Goal: Task Accomplishment & Management: Use online tool/utility

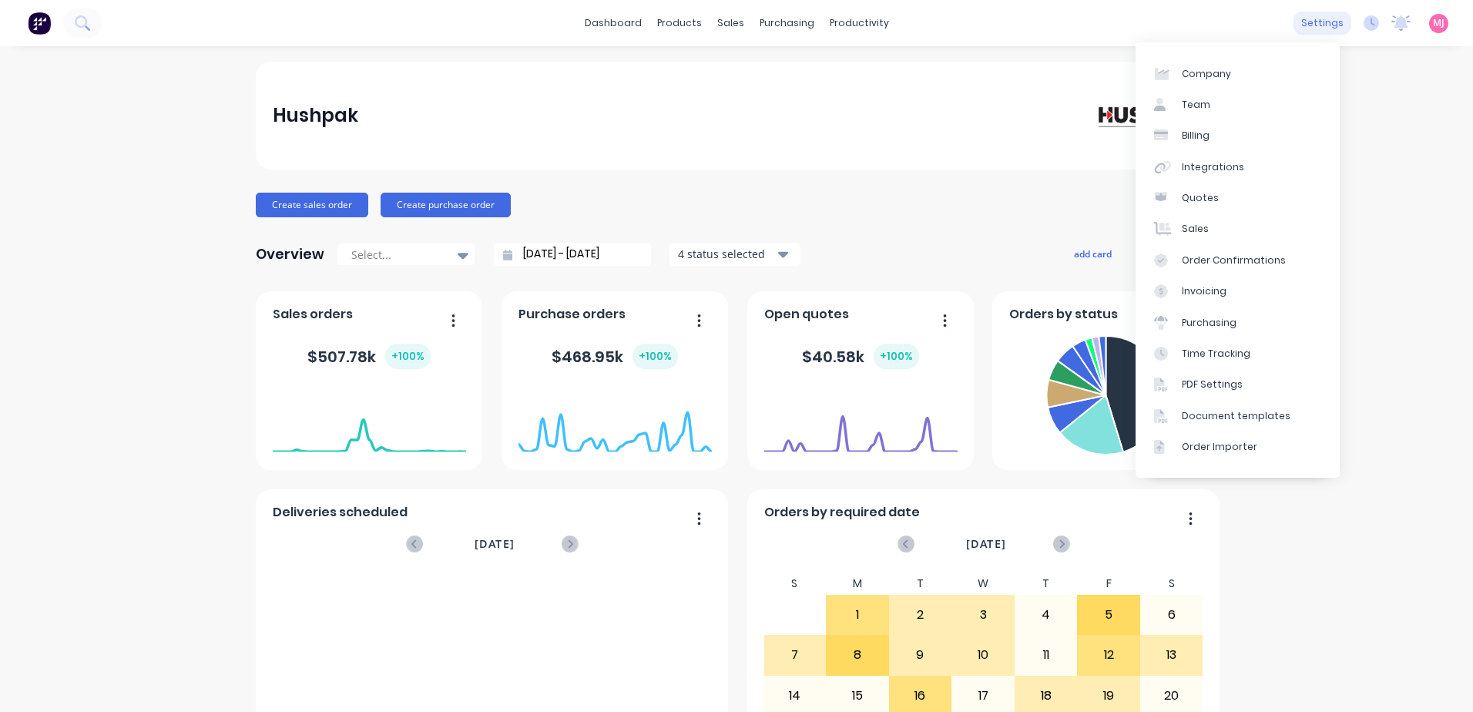
click at [1311, 22] on div "settings" at bounding box center [1323, 23] width 58 height 23
click at [1203, 169] on div "Integrations" at bounding box center [1213, 167] width 62 height 14
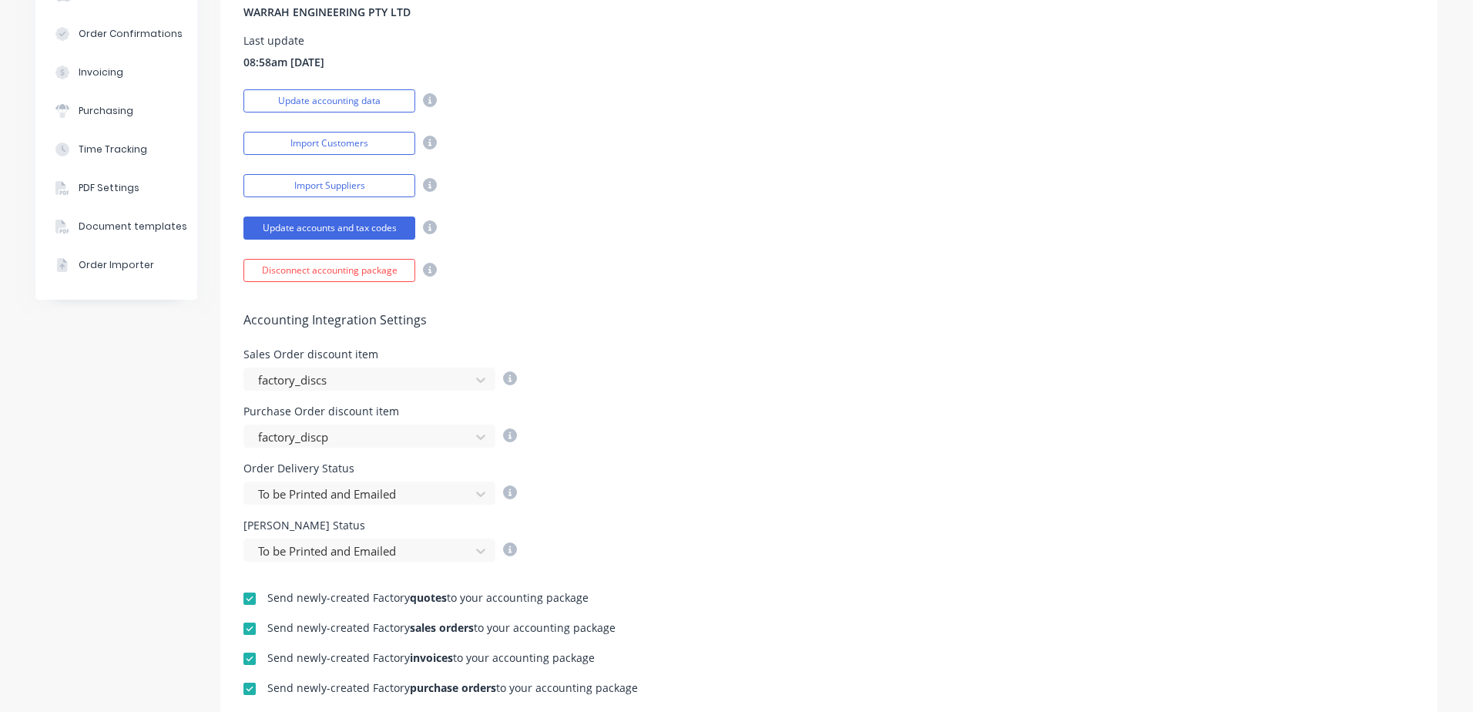
scroll to position [308, 0]
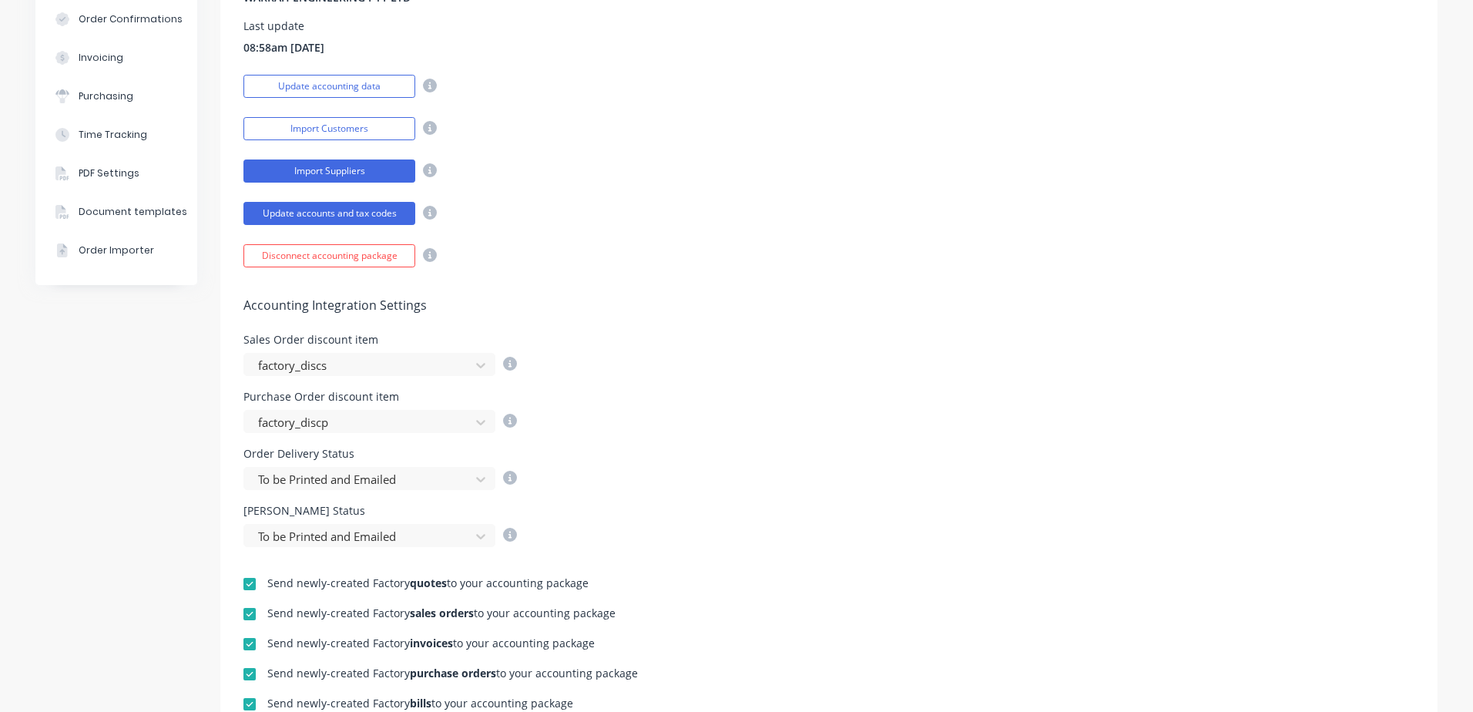
click at [307, 170] on button "Import Suppliers" at bounding box center [329, 170] width 172 height 23
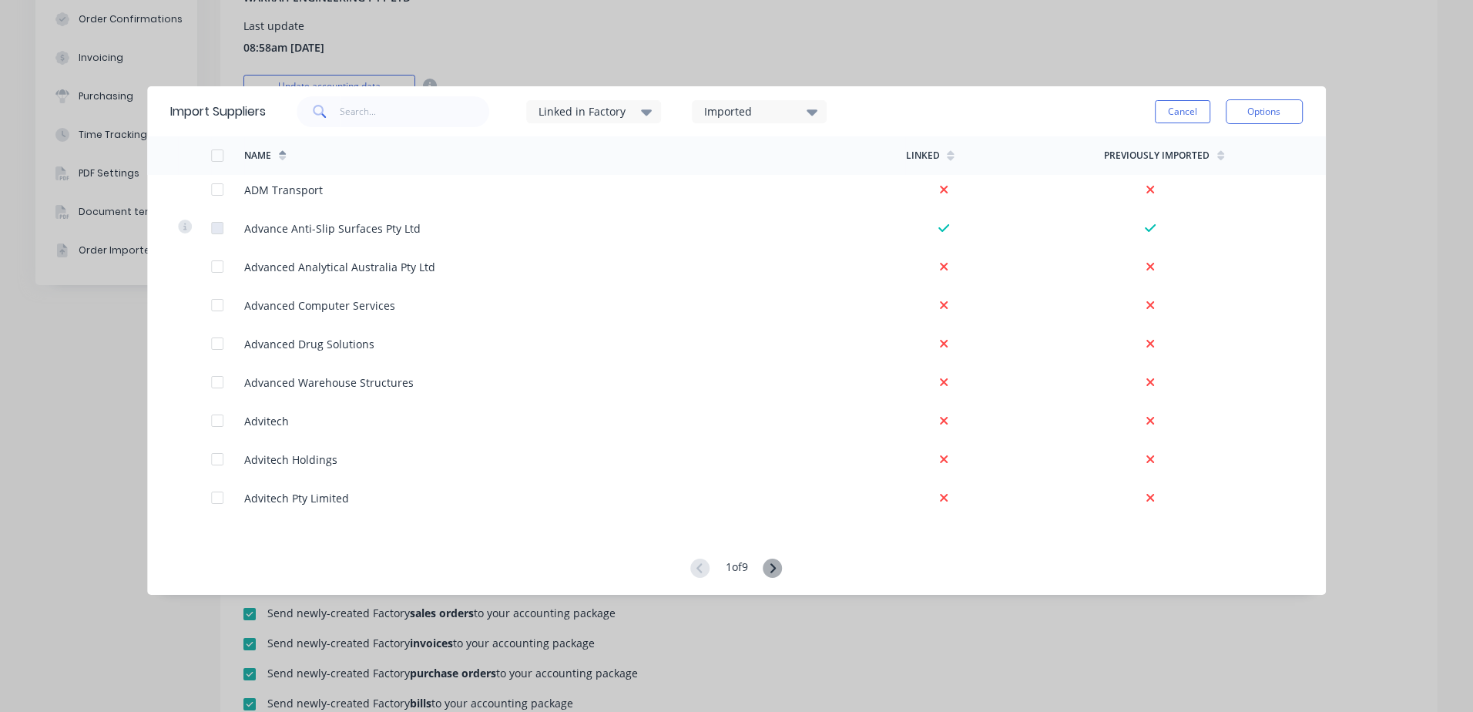
scroll to position [959, 0]
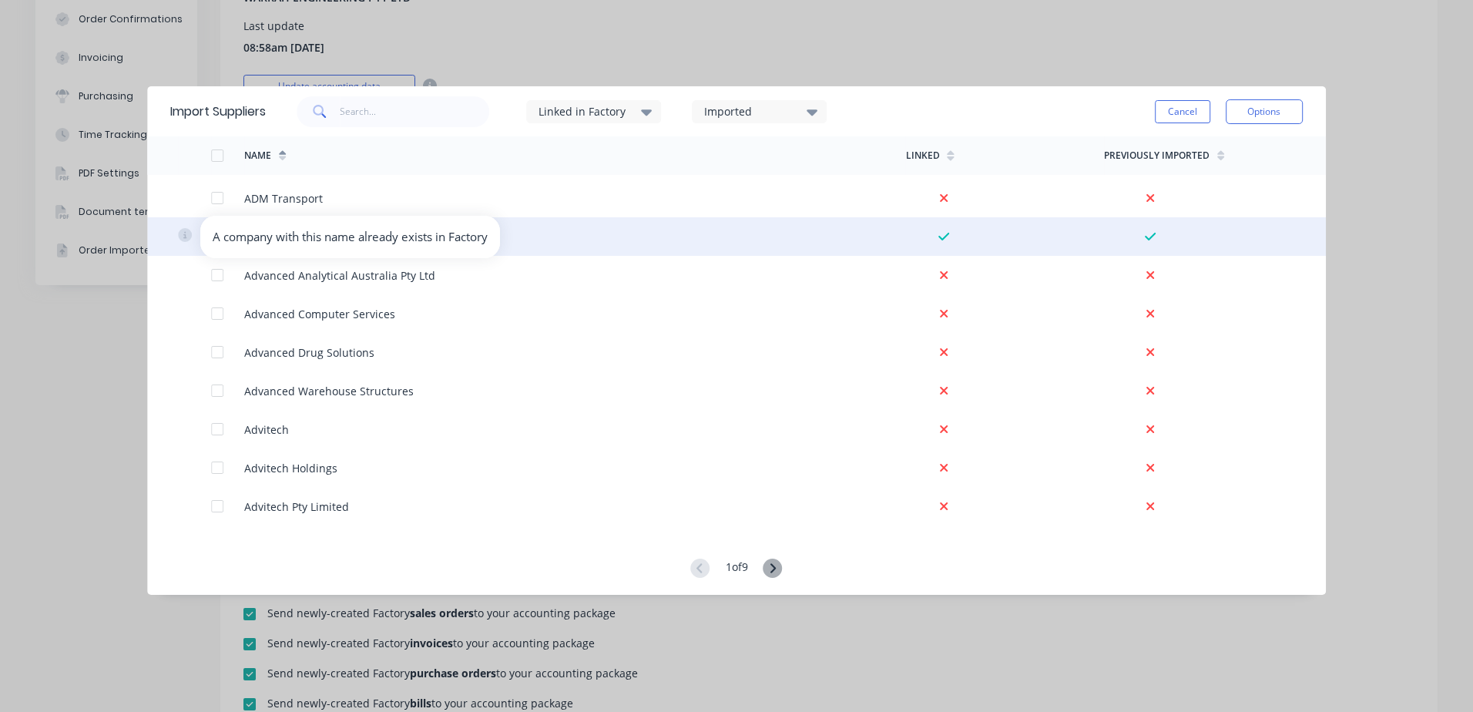
click at [183, 237] on icon at bounding box center [185, 235] width 14 height 14
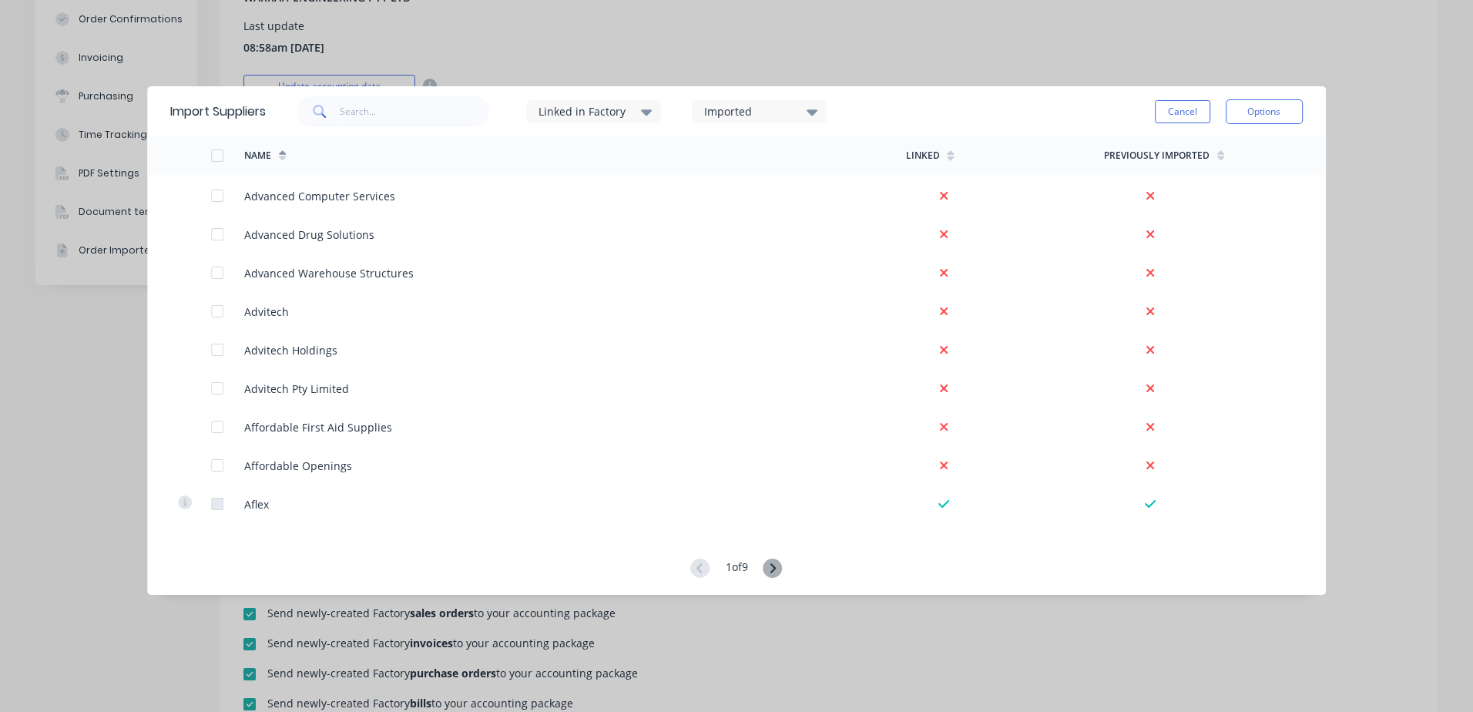
scroll to position [1035, 0]
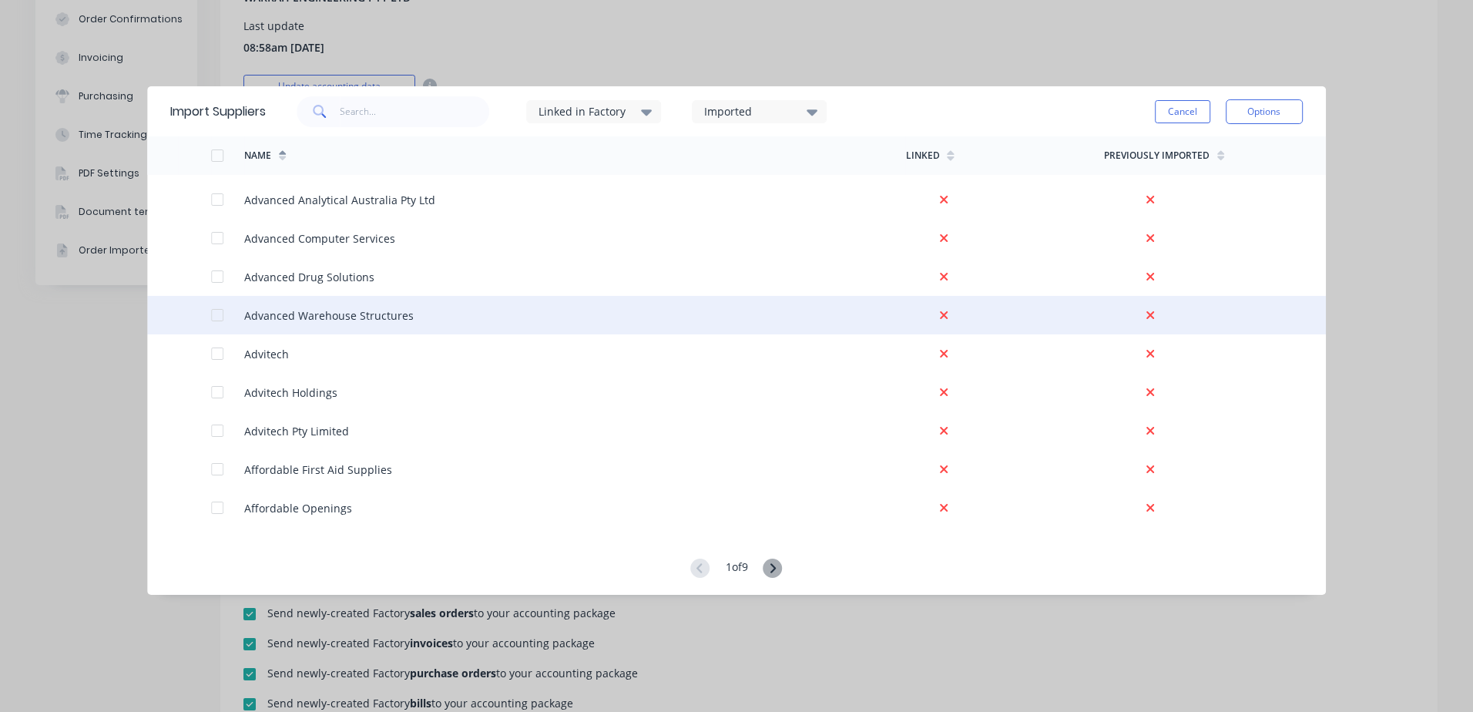
click at [213, 315] on div at bounding box center [217, 315] width 31 height 31
click at [1293, 108] on button "Options" at bounding box center [1264, 111] width 77 height 25
click at [1183, 109] on button "Cancel" at bounding box center [1182, 111] width 55 height 23
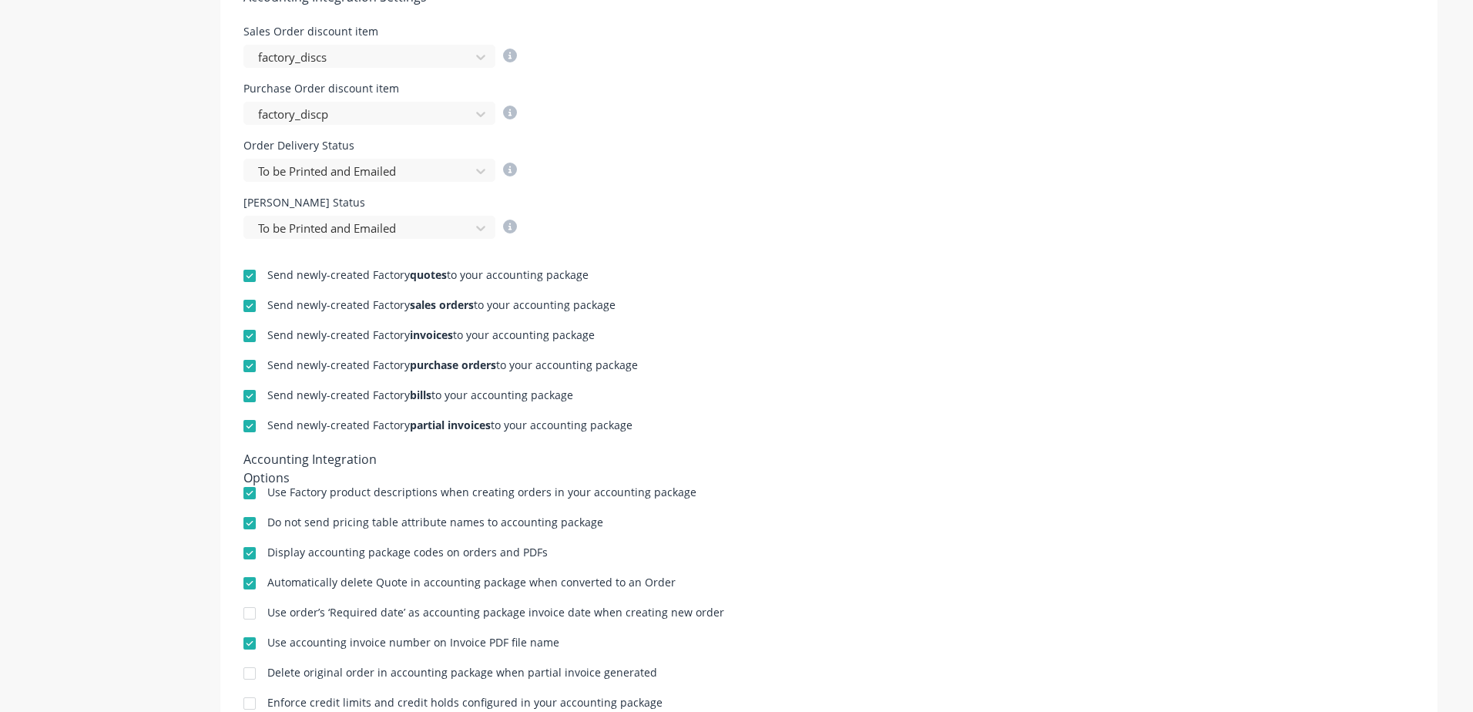
scroll to position [678, 0]
